Goal: Transaction & Acquisition: Purchase product/service

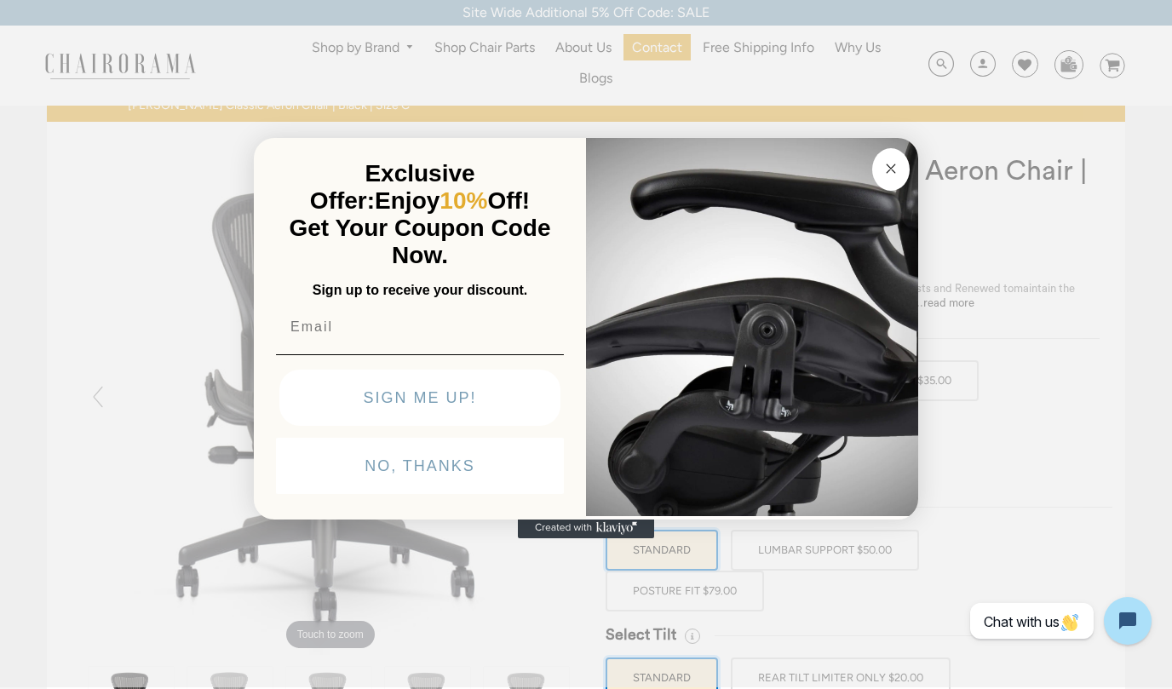
click at [892, 163] on circle "Close dialog" at bounding box center [891, 168] width 20 height 20
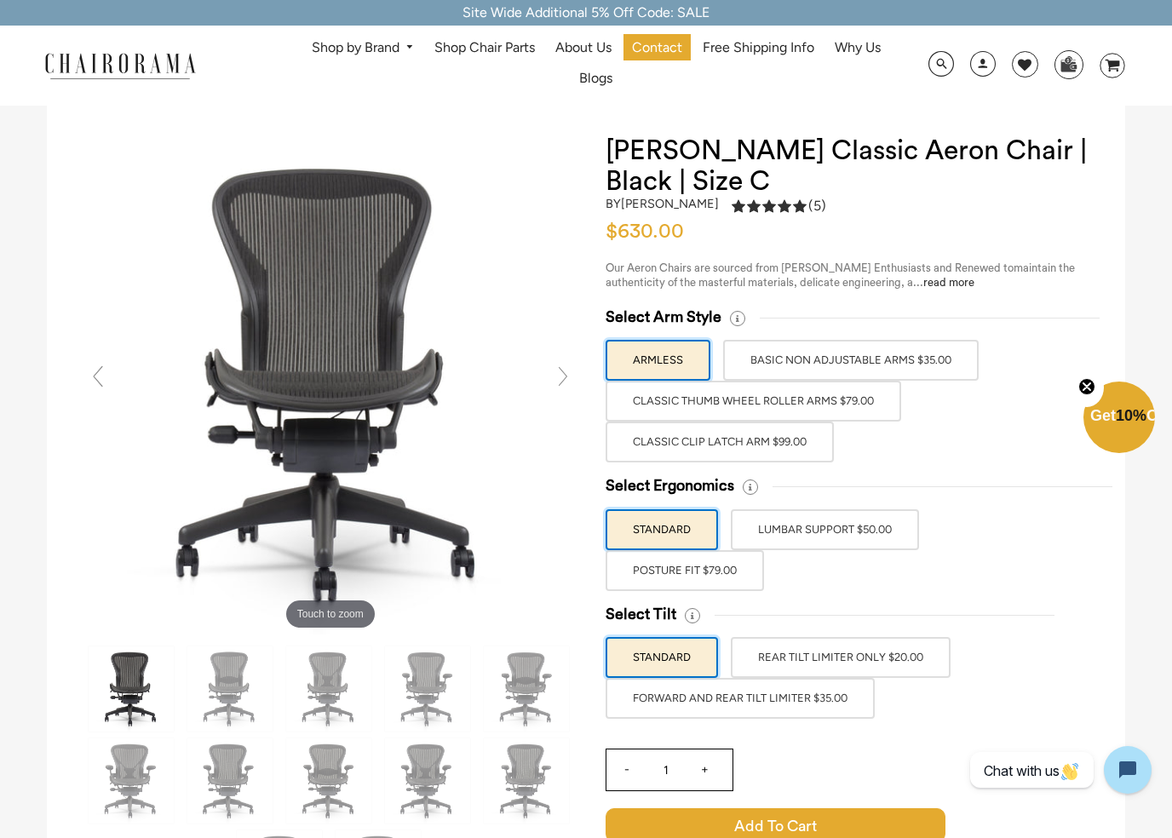
scroll to position [21, 0]
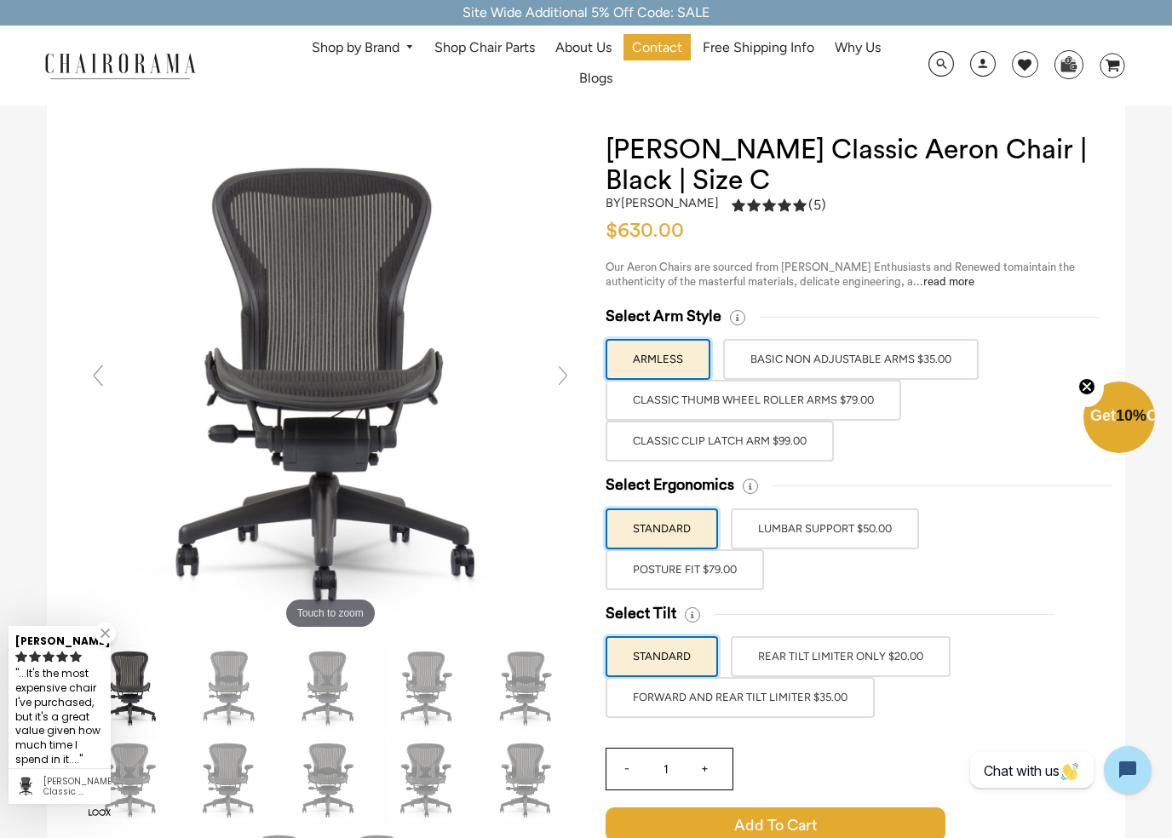
click at [871, 527] on label "LUMBAR SUPPORT $50.00" at bounding box center [825, 528] width 188 height 41
click at [0, 0] on input "LUMBAR SUPPORT $50.00" at bounding box center [0, 0] width 0 height 0
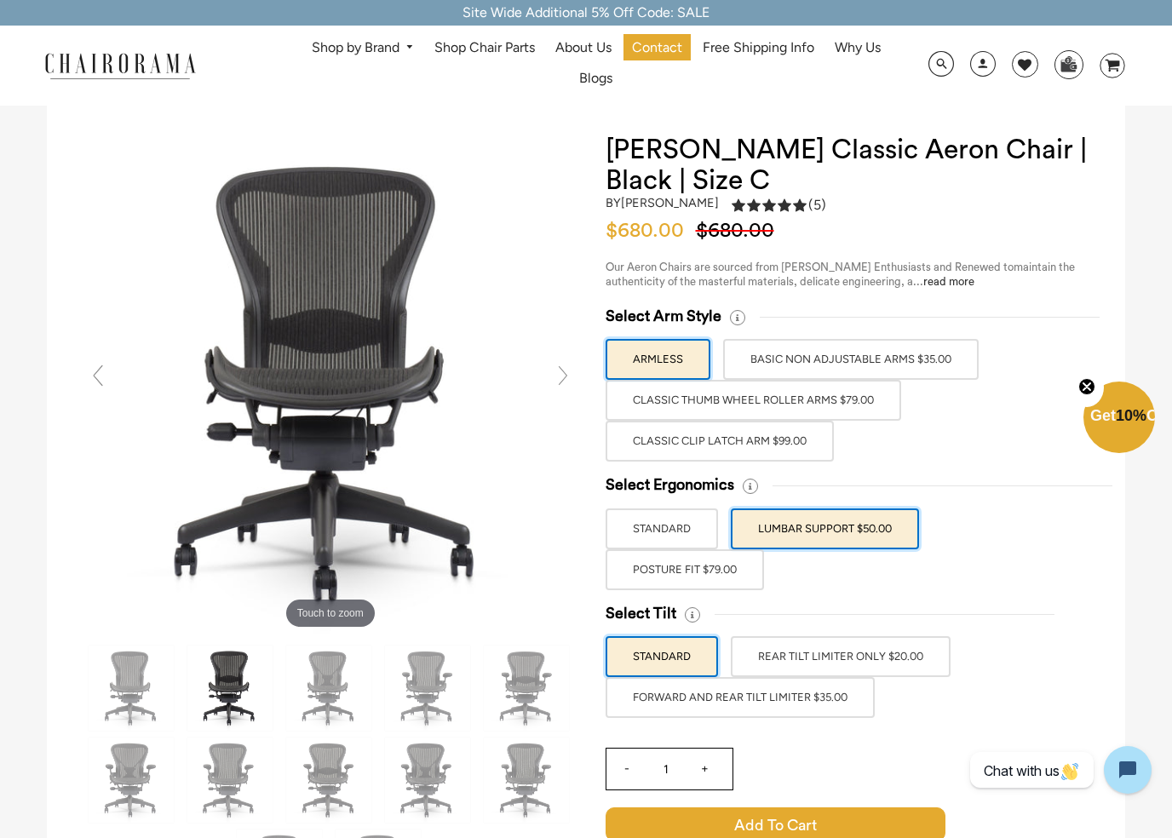
click at [952, 352] on label "BASIC NON ADJUSTABLE ARMS $35.00" at bounding box center [850, 359] width 255 height 41
click at [0, 0] on input "BASIC NON ADJUSTABLE ARMS $35.00" at bounding box center [0, 0] width 0 height 0
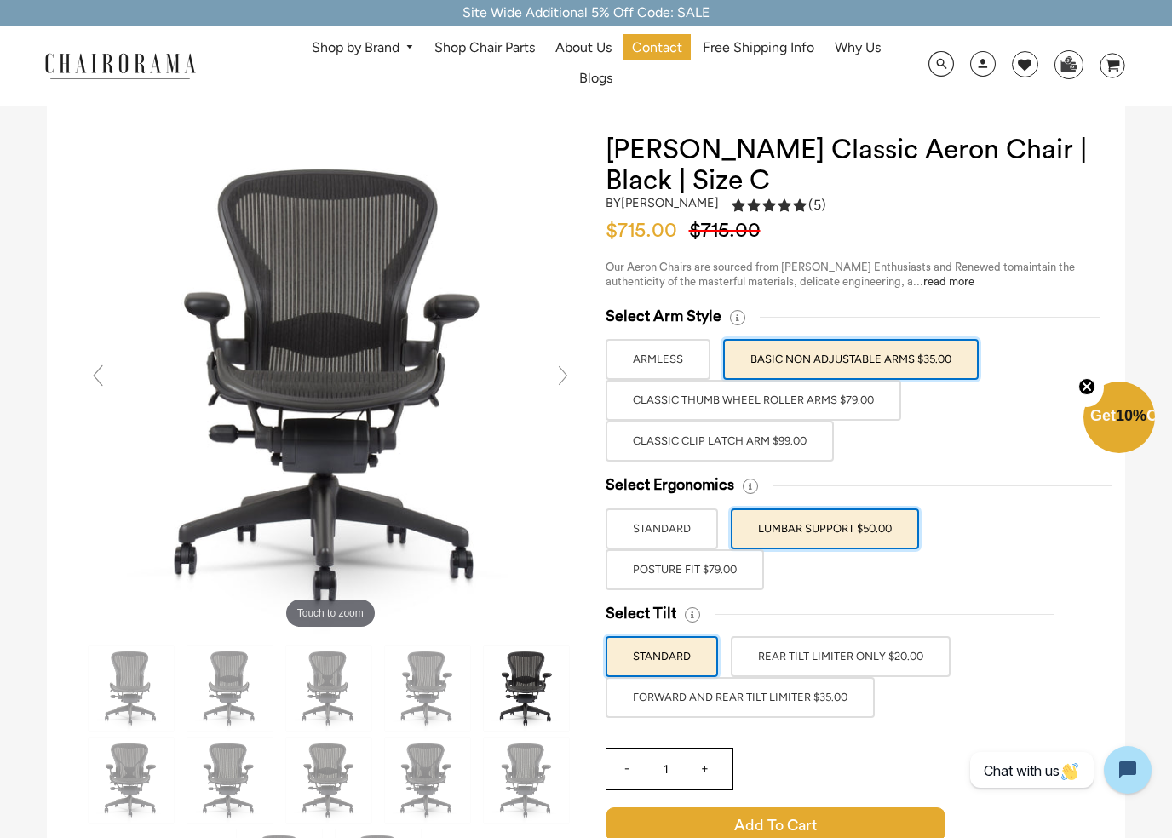
click at [875, 399] on label "Classic Thumb Wheel Roller Arms $79.00" at bounding box center [753, 400] width 296 height 41
click at [0, 0] on input "Classic Thumb Wheel Roller Arms $79.00" at bounding box center [0, 0] width 0 height 0
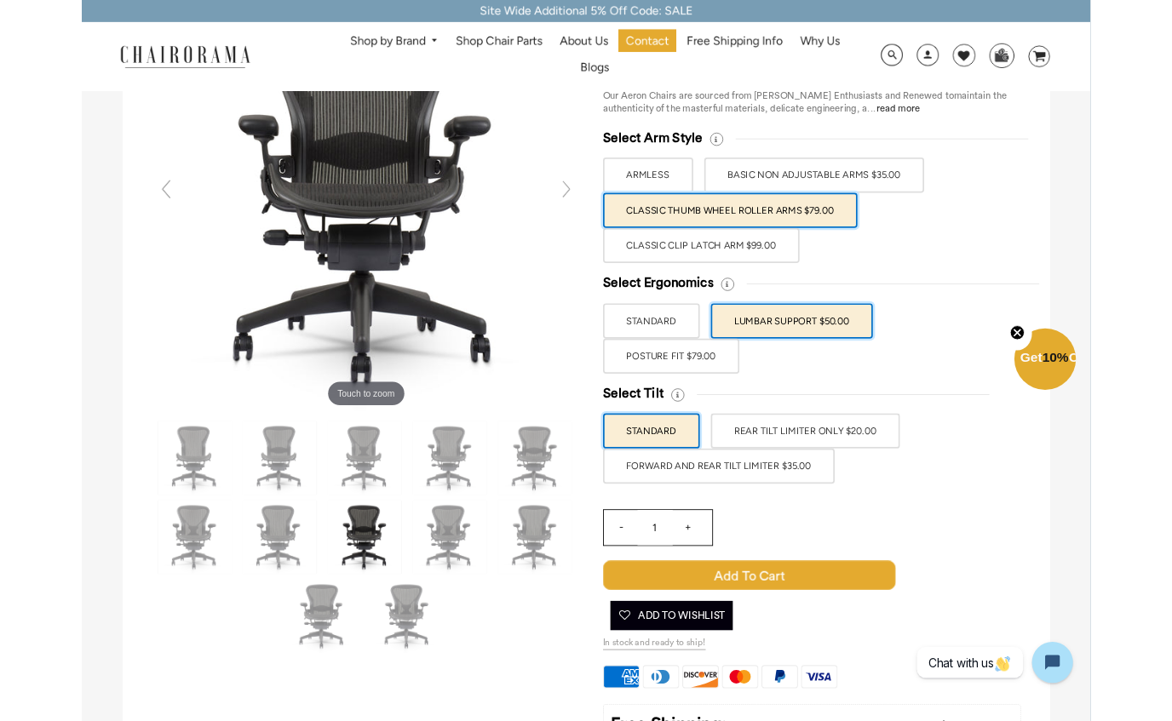
scroll to position [175, 0]
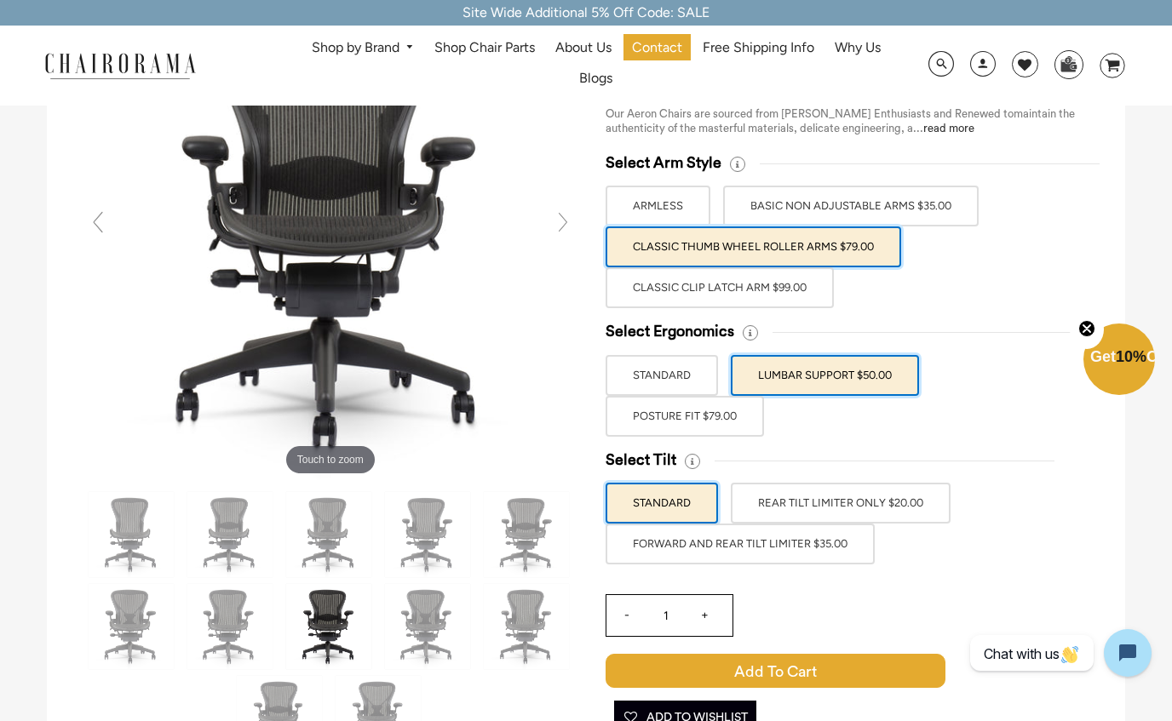
click at [919, 508] on label "REAR TILT LIMITER ONLY $20.00" at bounding box center [841, 503] width 220 height 41
click at [0, 0] on input "REAR TILT LIMITER ONLY $20.00" at bounding box center [0, 0] width 0 height 0
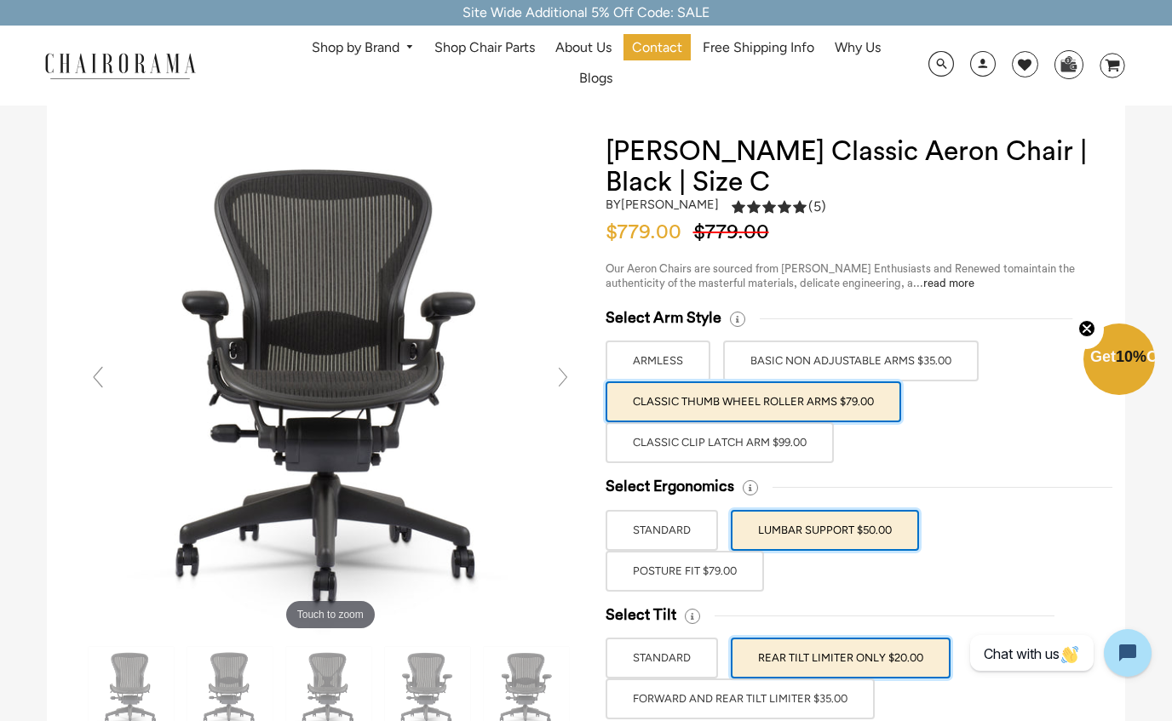
scroll to position [0, 0]
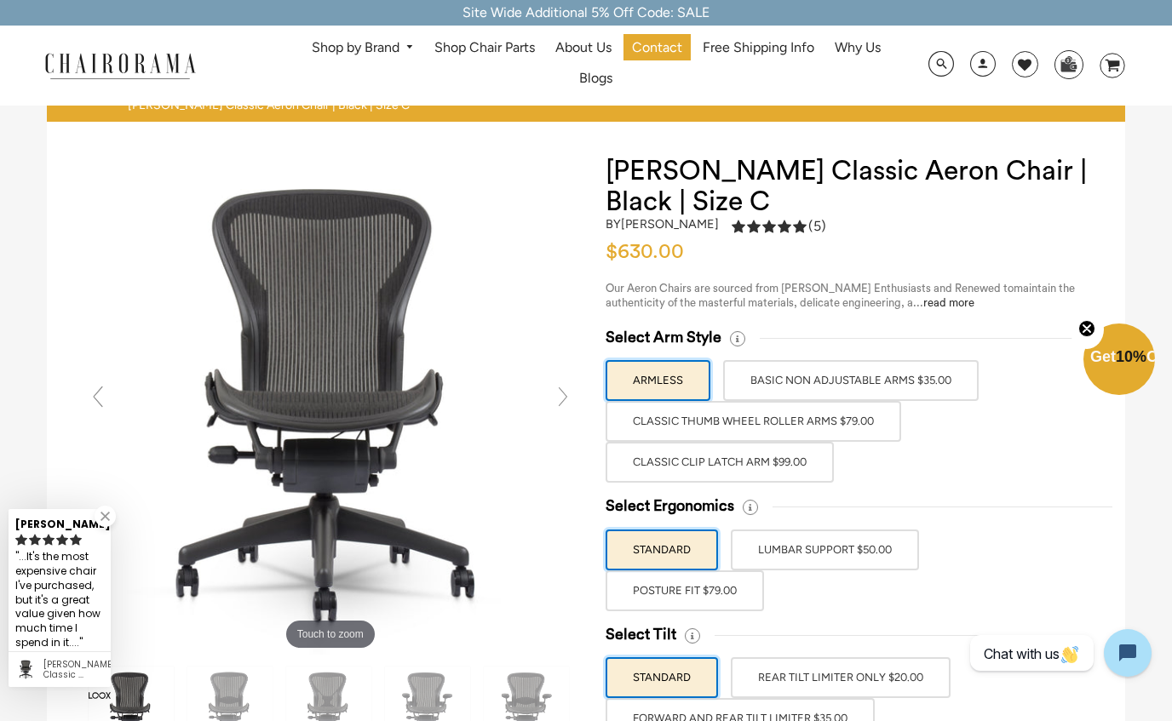
click at [884, 425] on label "Classic Thumb Wheel Roller Arms $79.00" at bounding box center [753, 421] width 296 height 41
click at [0, 0] on input "Classic Thumb Wheel Roller Arms $79.00" at bounding box center [0, 0] width 0 height 0
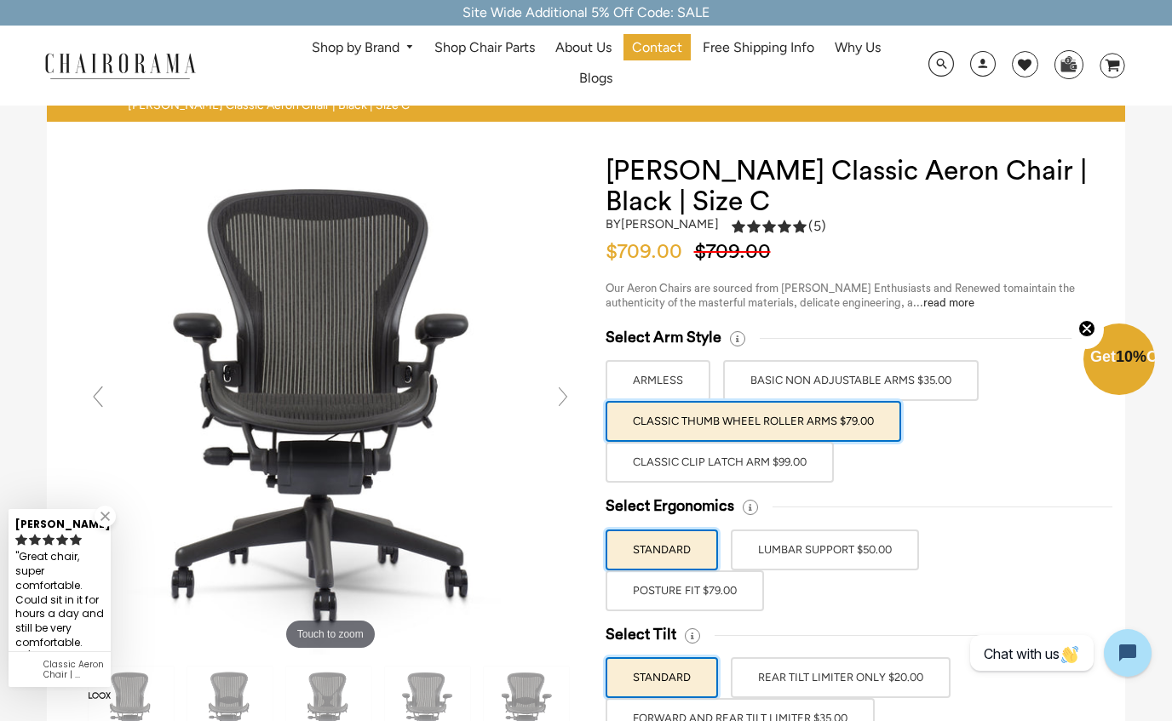
click at [923, 379] on label "BASIC NON ADJUSTABLE ARMS $35.00" at bounding box center [850, 380] width 255 height 41
click at [0, 0] on input "BASIC NON ADJUSTABLE ARMS $35.00" at bounding box center [0, 0] width 0 height 0
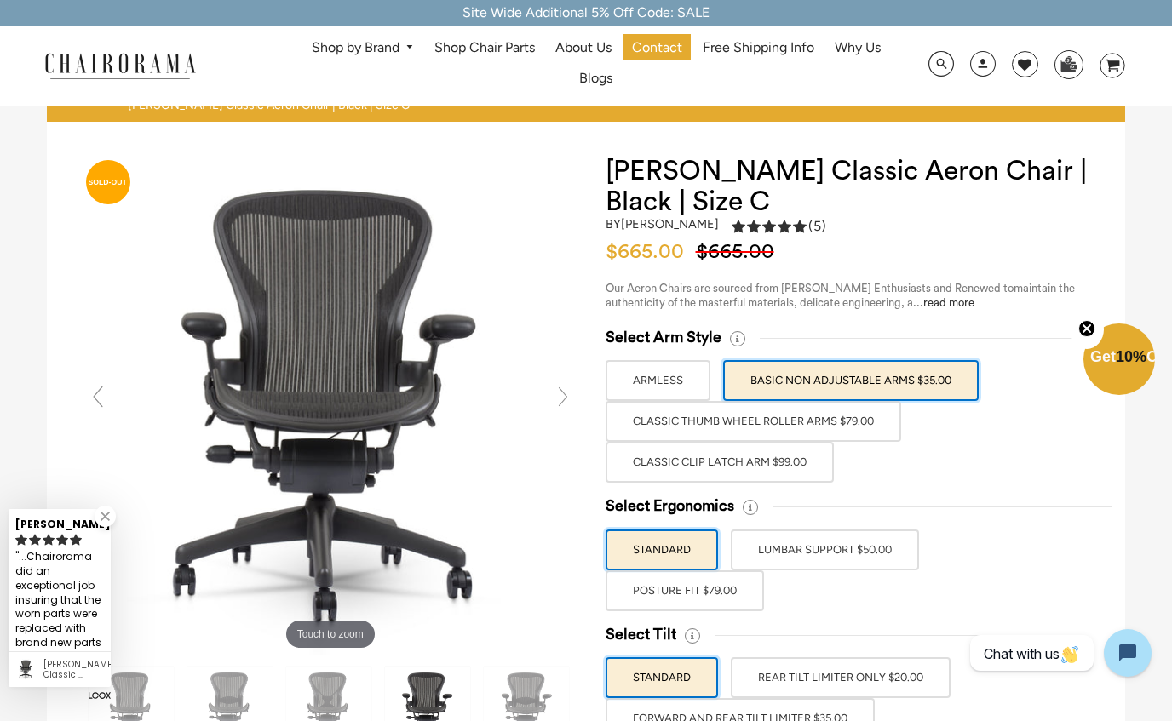
click at [692, 381] on label "ARMLESS" at bounding box center [657, 380] width 105 height 41
click at [0, 0] on input "ARMLESS" at bounding box center [0, 0] width 0 height 0
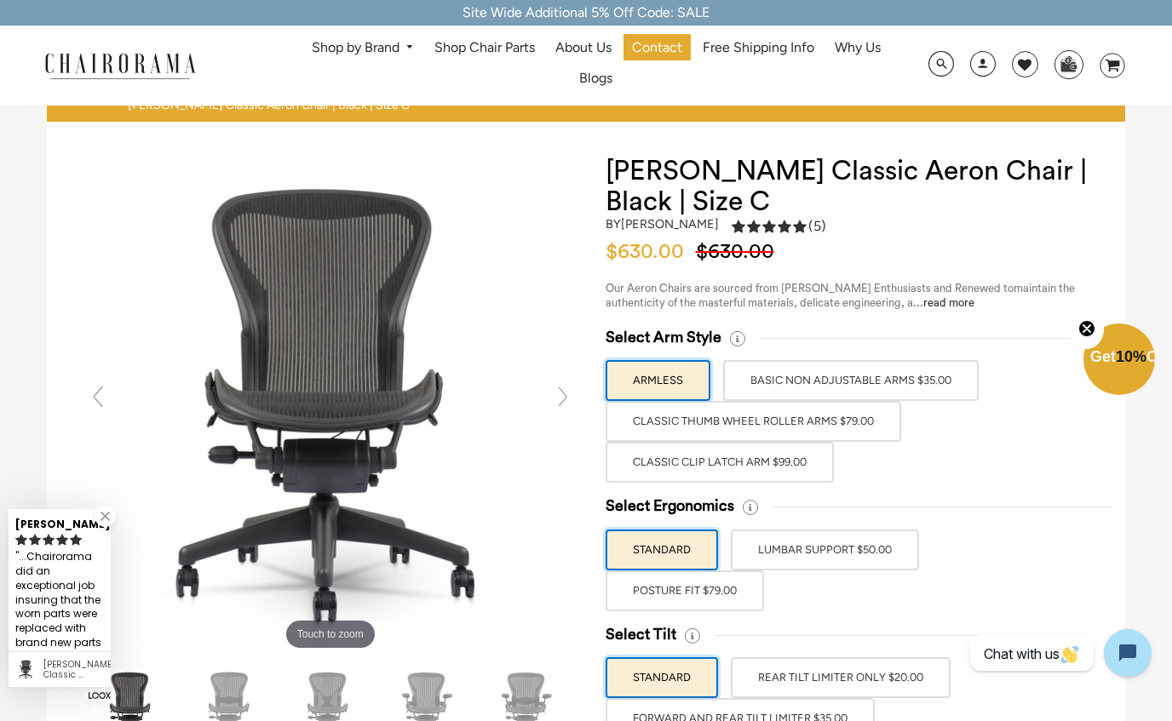
click at [921, 383] on label "BASIC NON ADJUSTABLE ARMS $35.00" at bounding box center [850, 380] width 255 height 41
click at [0, 0] on input "BASIC NON ADJUSTABLE ARMS $35.00" at bounding box center [0, 0] width 0 height 0
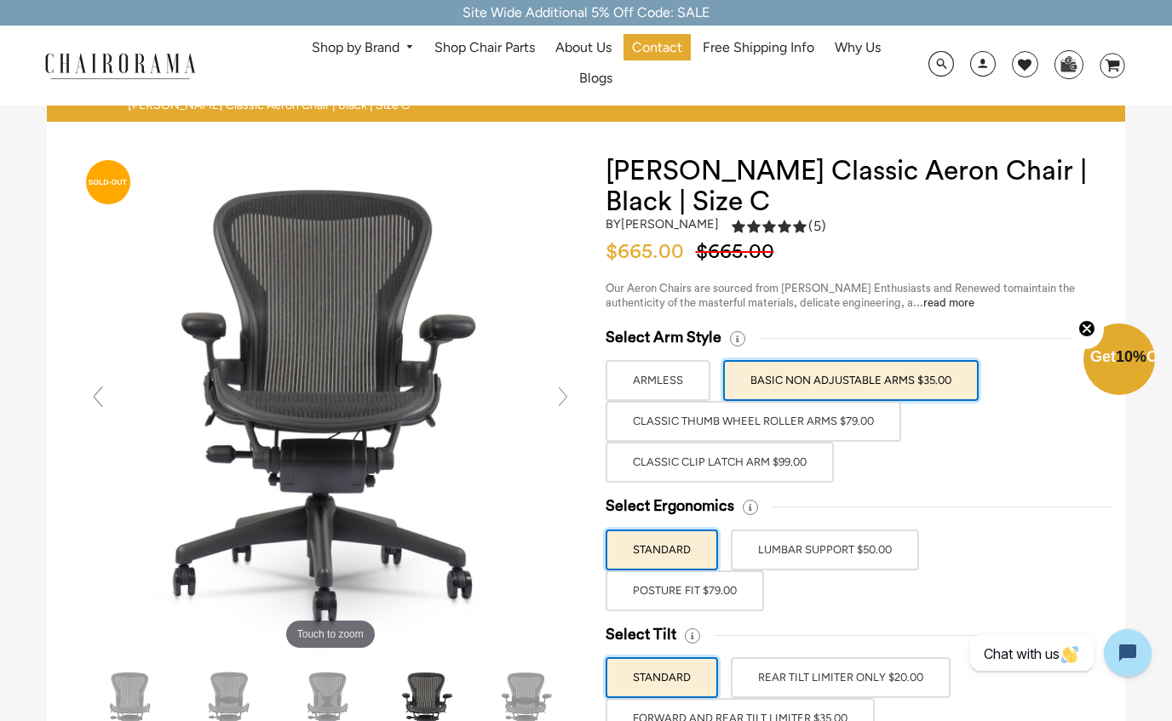
click at [855, 428] on label "Classic Thumb Wheel Roller Arms $79.00" at bounding box center [753, 421] width 296 height 41
click at [0, 0] on input "Classic Thumb Wheel Roller Arms $79.00" at bounding box center [0, 0] width 0 height 0
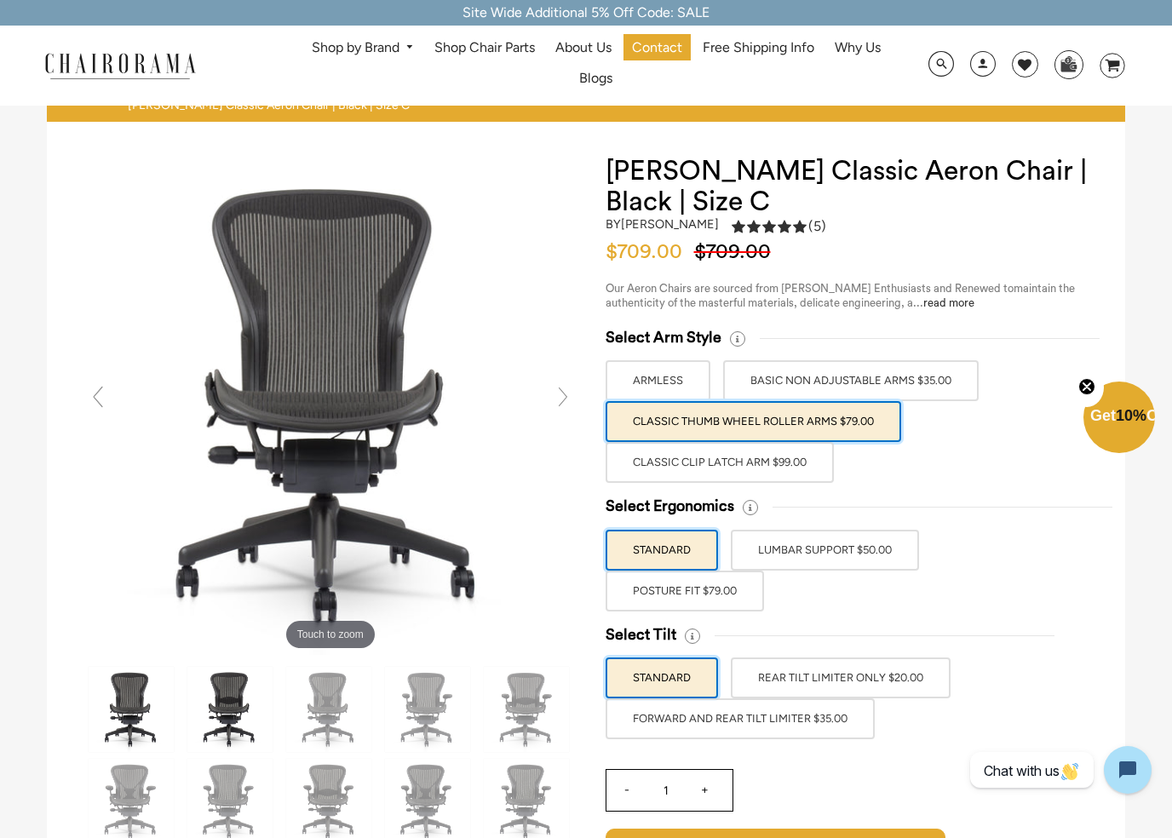
click at [236, 700] on img at bounding box center [229, 709] width 85 height 85
click at [888, 552] on label "LUMBAR SUPPORT $50.00" at bounding box center [825, 550] width 188 height 41
click at [0, 0] on input "LUMBAR SUPPORT $50.00" at bounding box center [0, 0] width 0 height 0
